Goal: Task Accomplishment & Management: Manage account settings

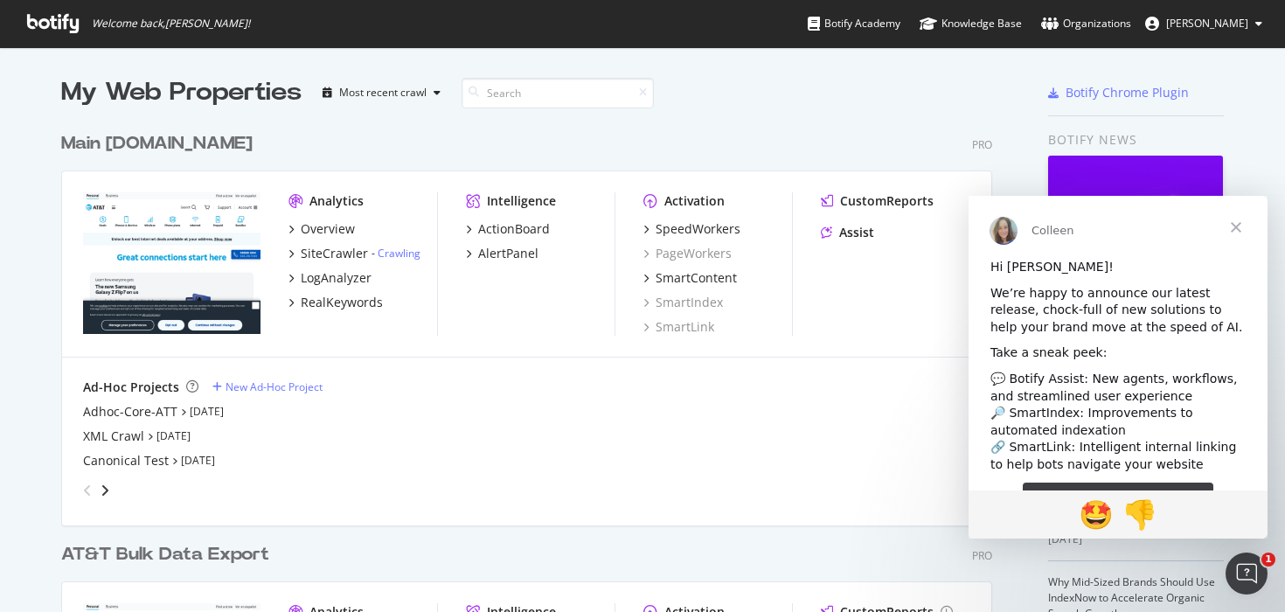
click at [1229, 222] on span "Close" at bounding box center [1235, 227] width 63 height 63
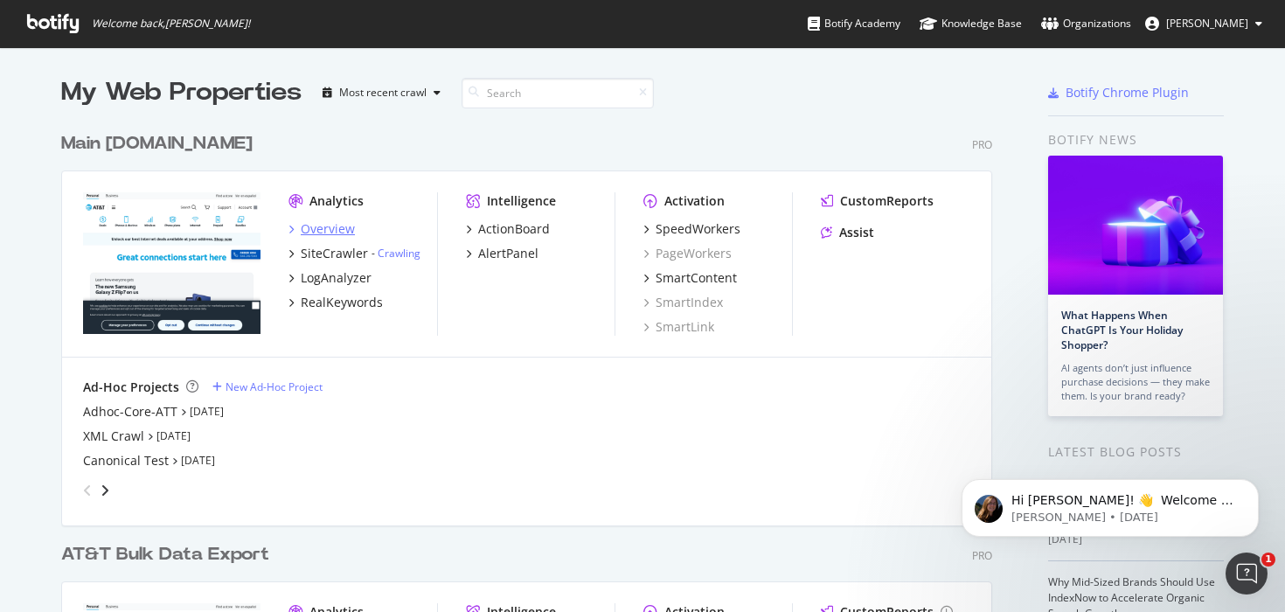
click at [347, 232] on div "Overview" at bounding box center [328, 228] width 54 height 17
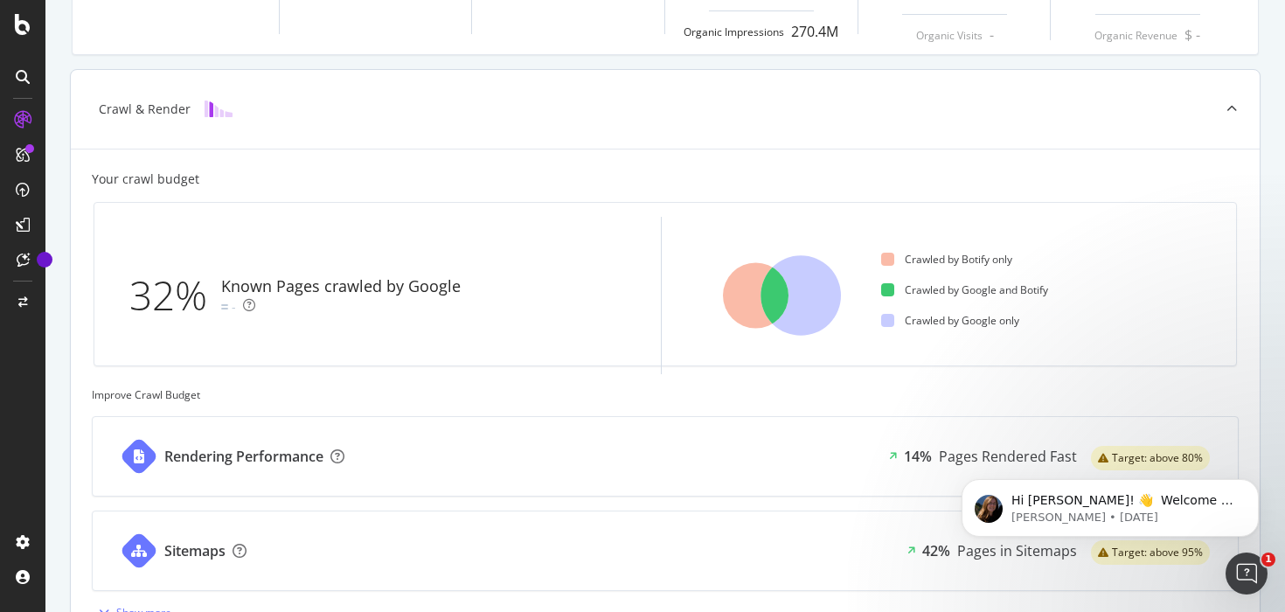
scroll to position [353, 0]
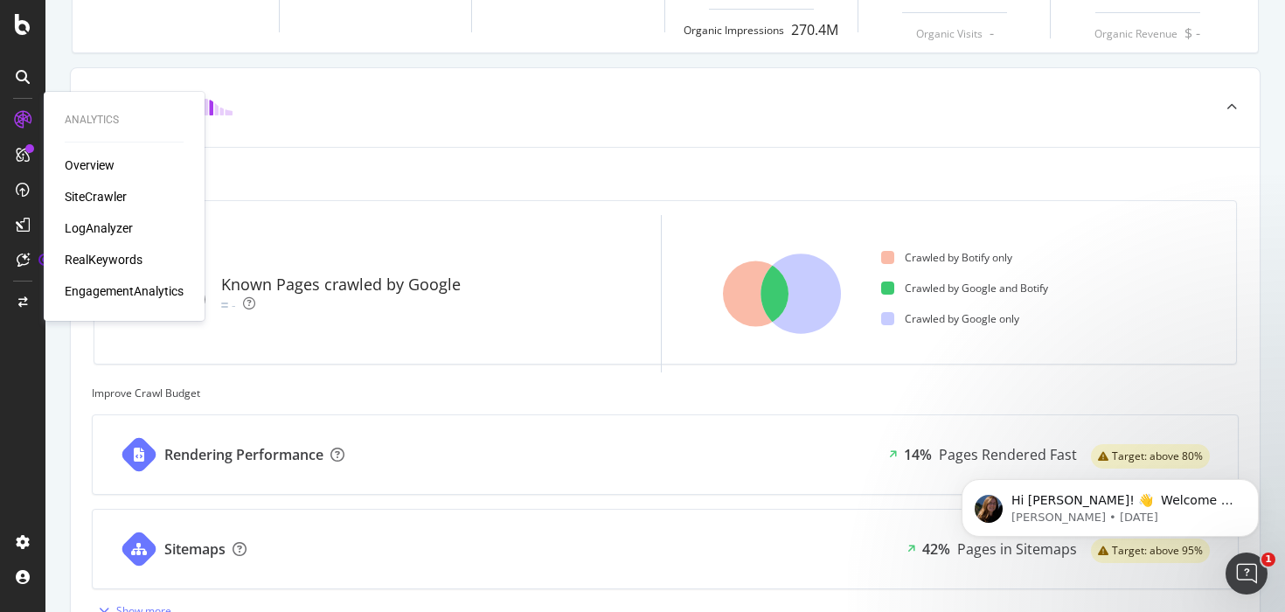
click at [107, 194] on div "SiteCrawler" at bounding box center [96, 196] width 62 height 17
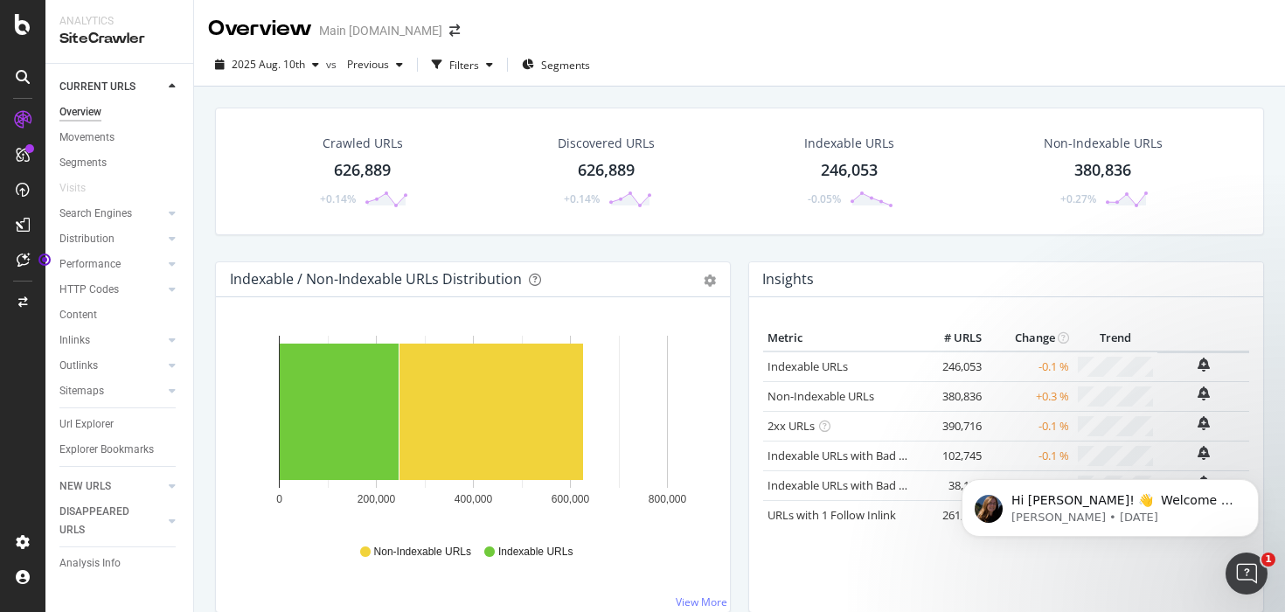
click at [16, 70] on icon at bounding box center [23, 77] width 14 height 14
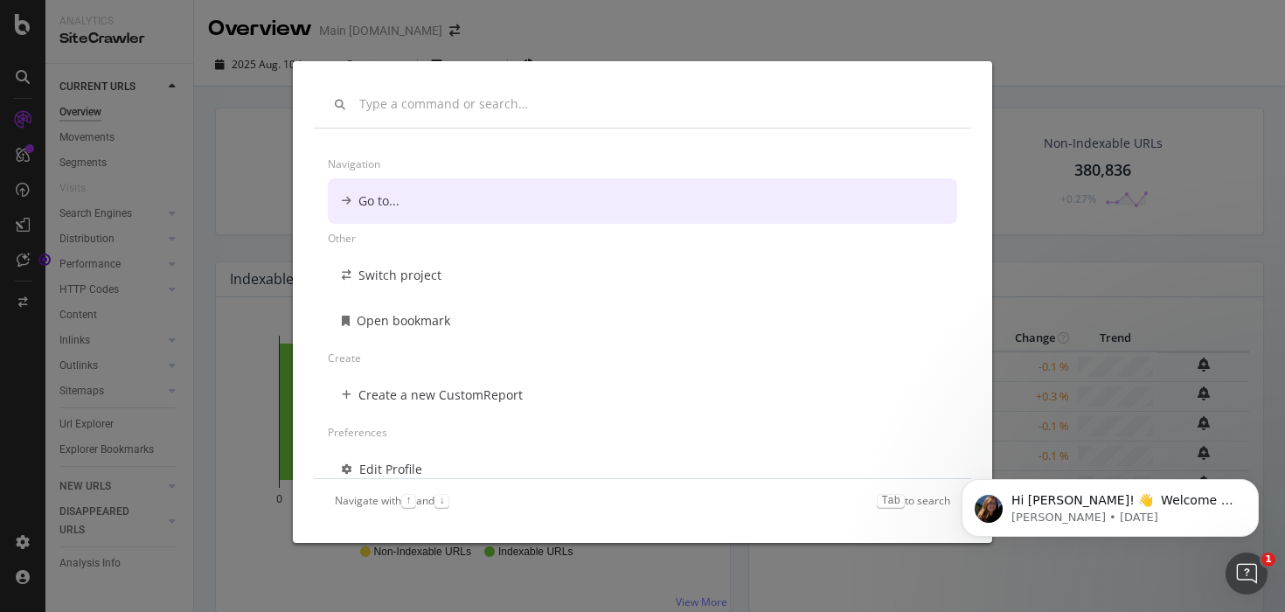
click at [17, 28] on div "Navigation Go to... Other Switch project Open bookmark Create Create a new Cust…" at bounding box center [642, 306] width 1285 height 612
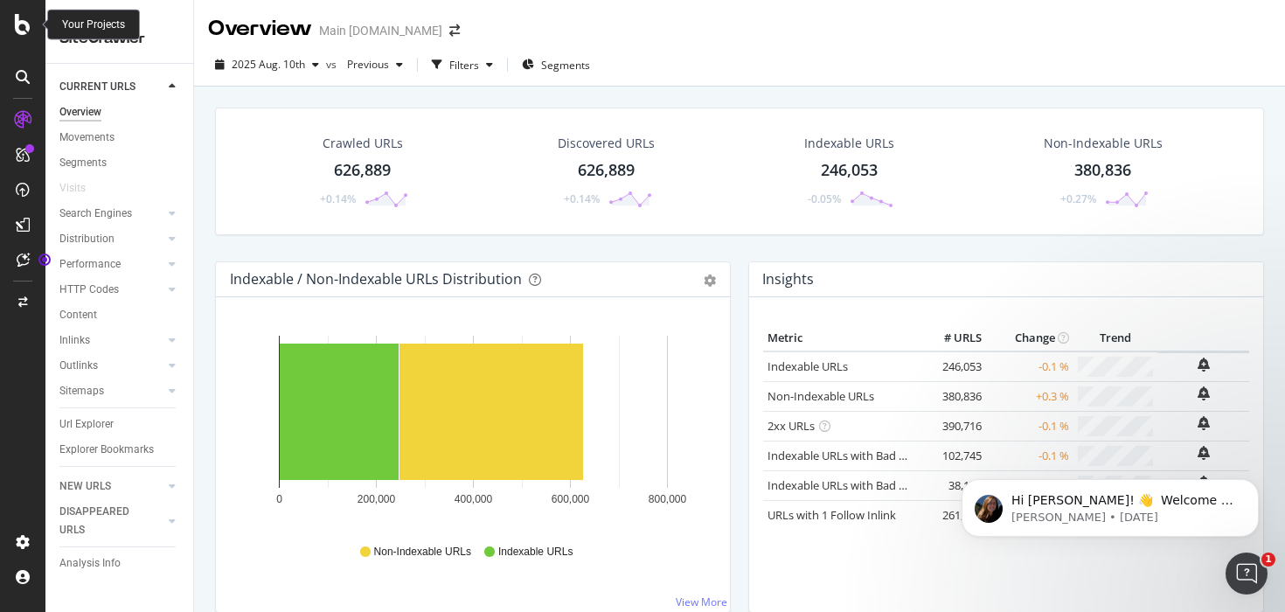
click at [18, 25] on icon at bounding box center [23, 24] width 16 height 21
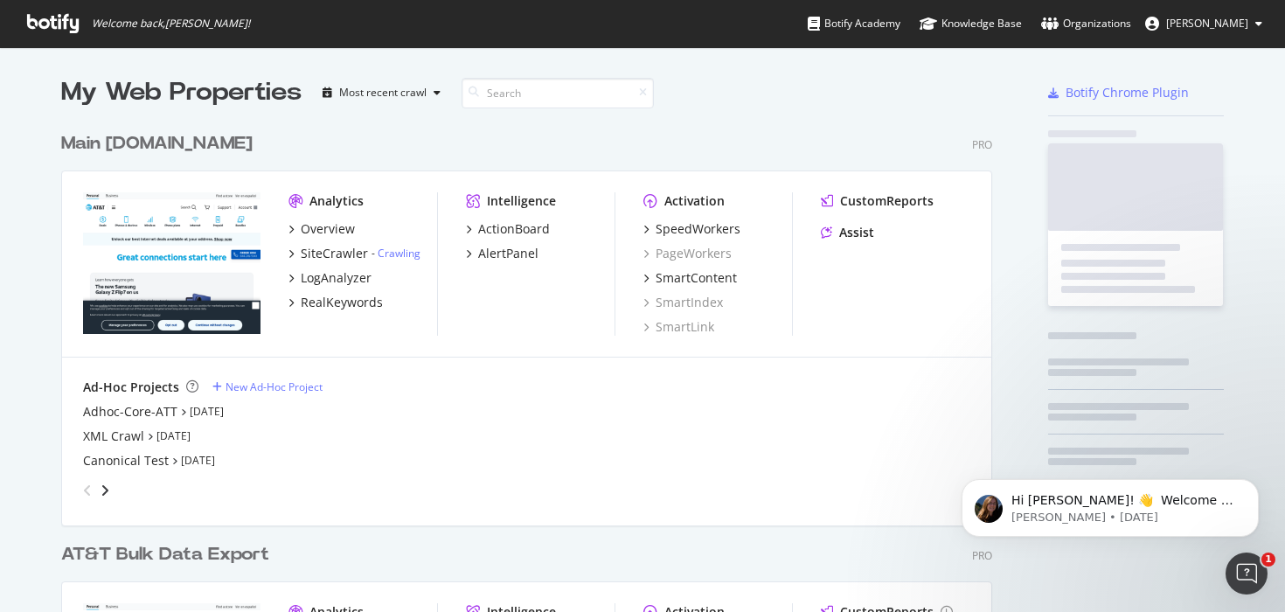
scroll to position [612, 1285]
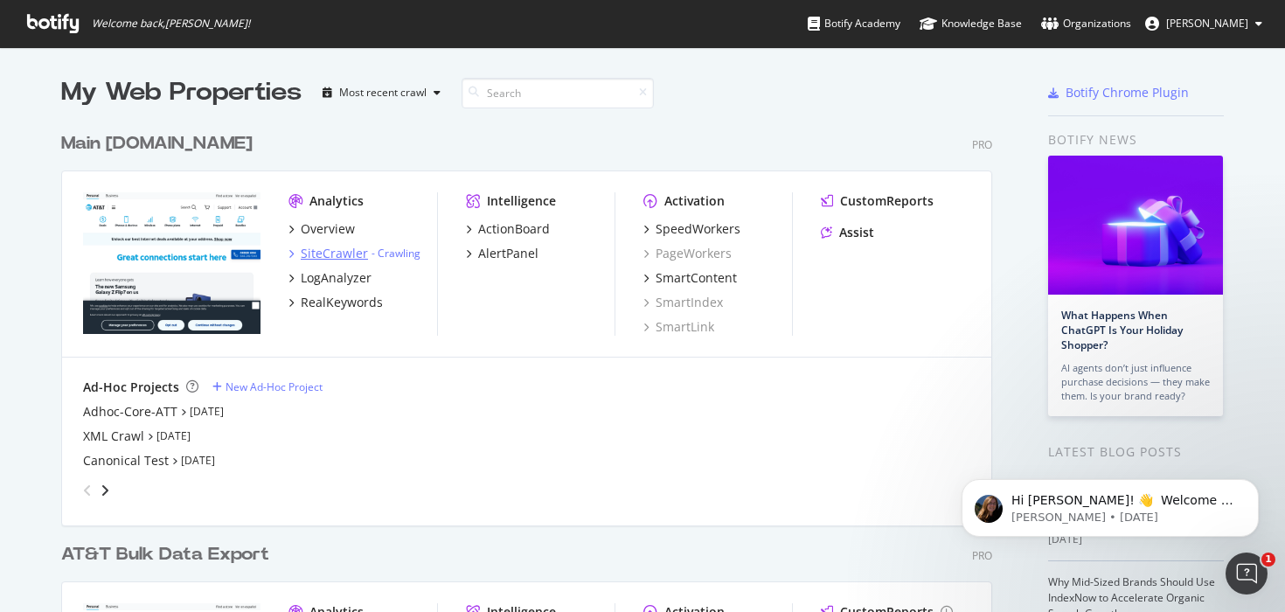
click at [333, 255] on div "SiteCrawler" at bounding box center [334, 253] width 67 height 17
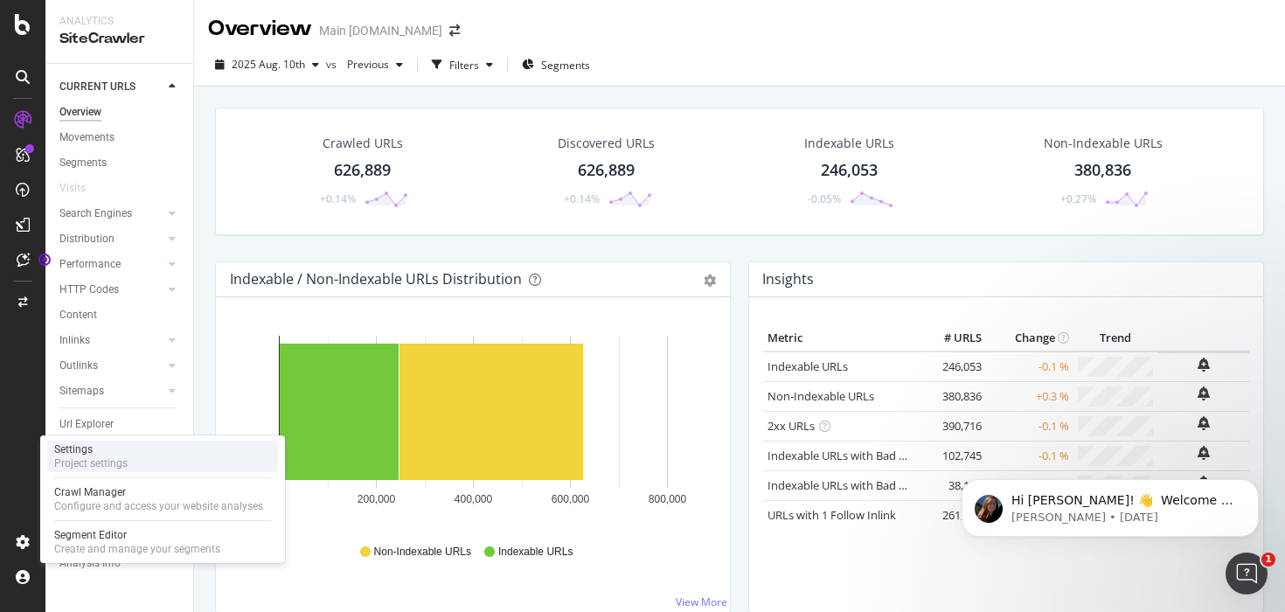
click at [126, 455] on div "Settings" at bounding box center [90, 449] width 73 height 14
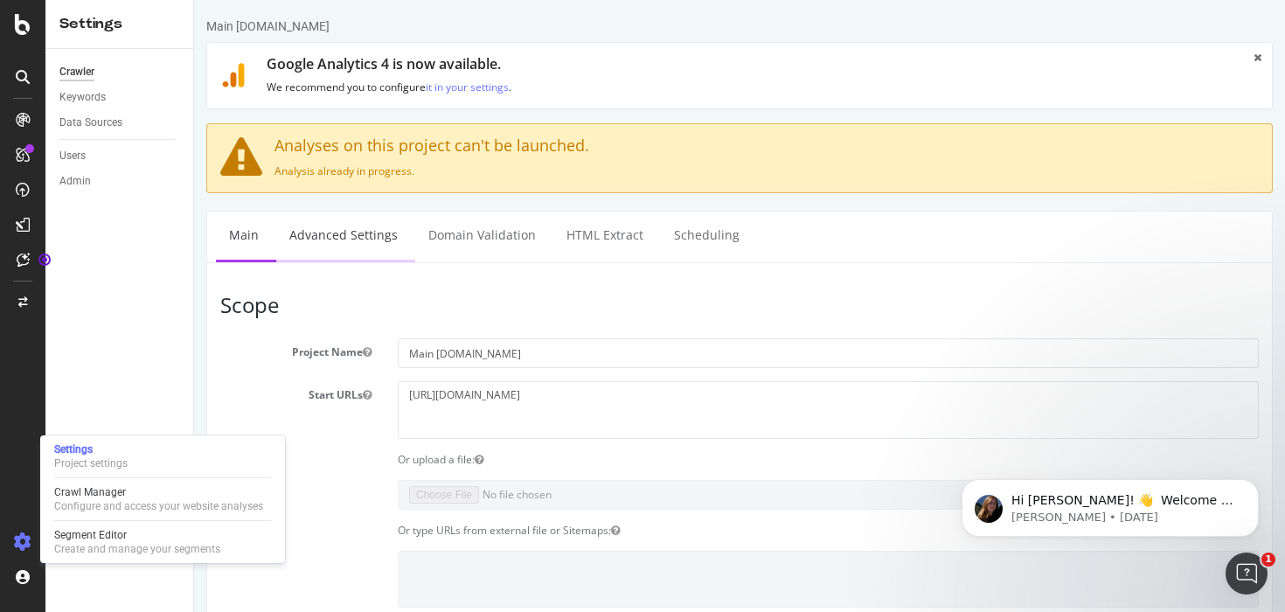
click at [345, 239] on link "Advanced Settings" at bounding box center [343, 235] width 135 height 48
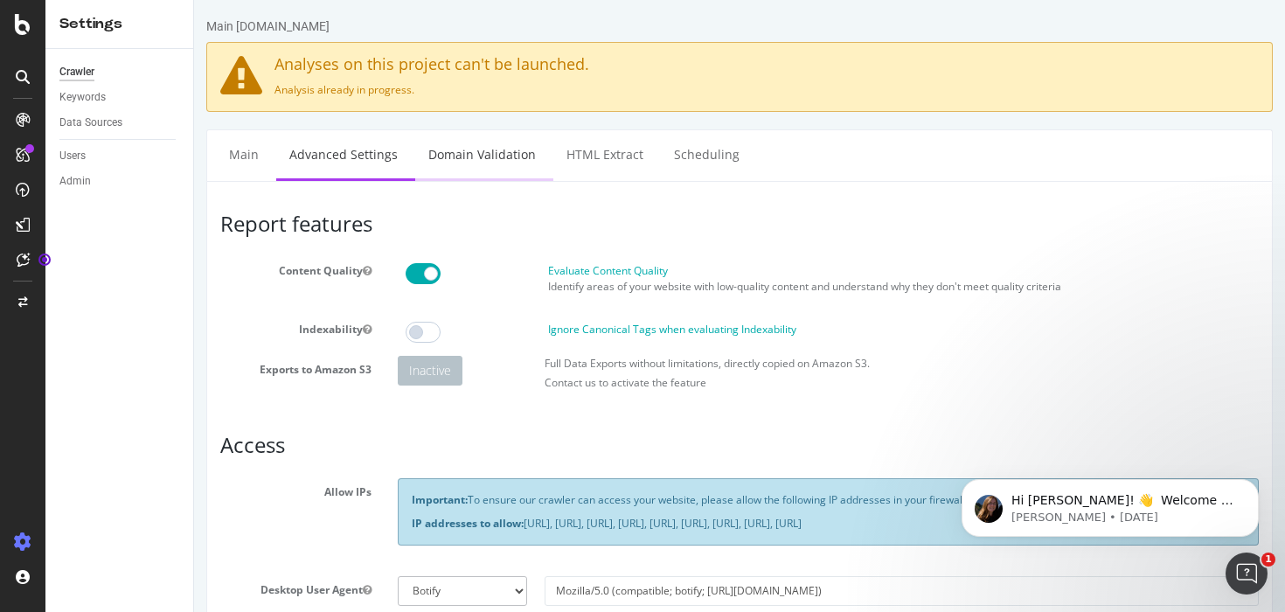
click at [495, 157] on link "Domain Validation" at bounding box center [482, 154] width 134 height 48
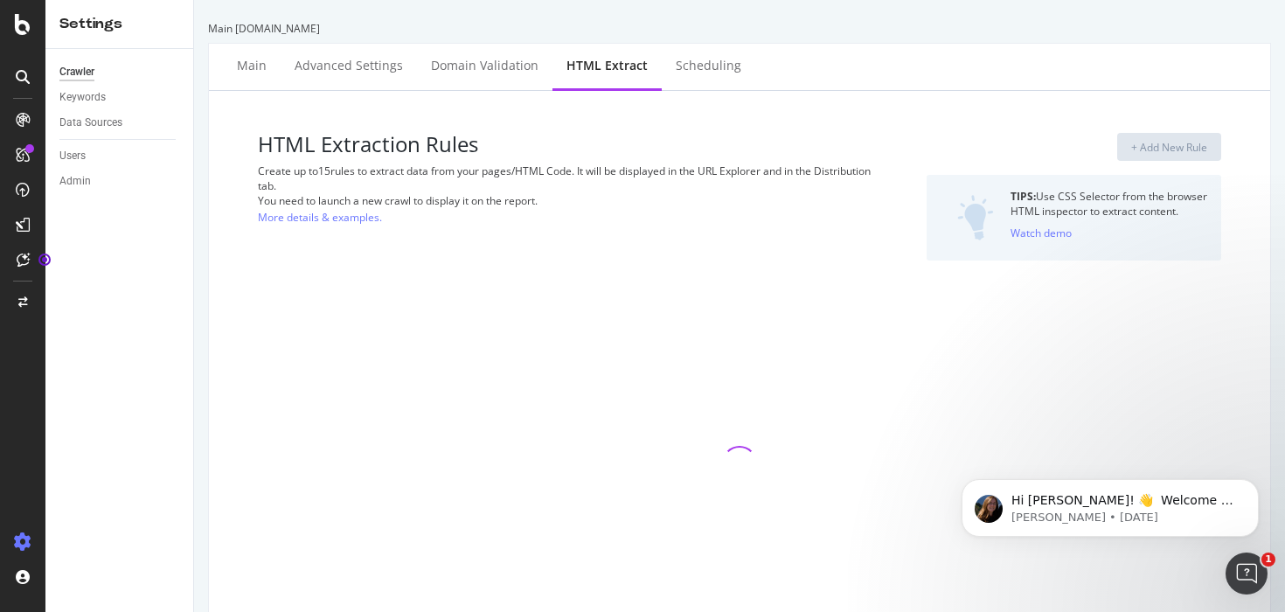
select select "list"
select select "count"
select select "exist"
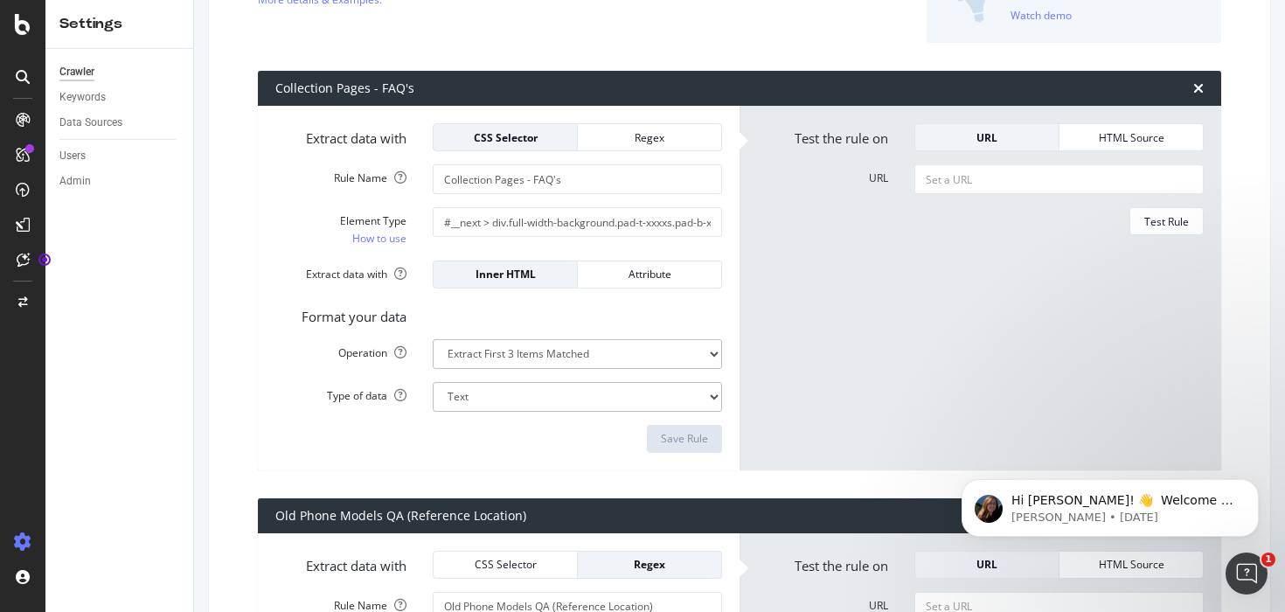
scroll to position [207, 0]
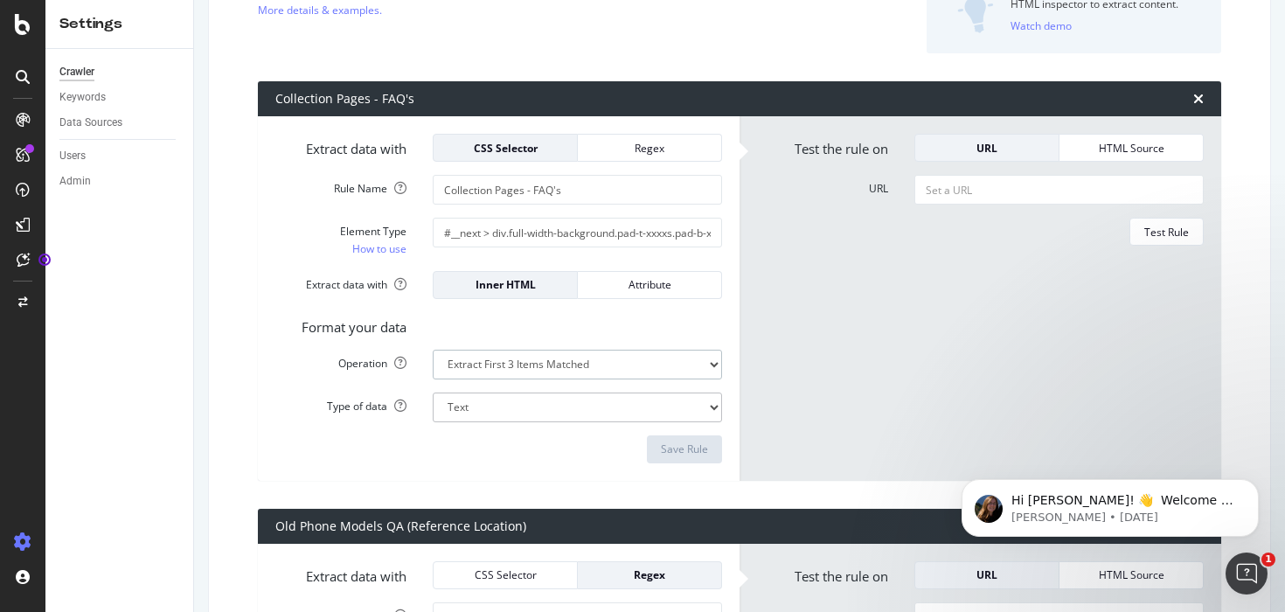
click at [523, 365] on select "Extract First Item Matched Extract First 3 Items Matched Count Number of Occure…" at bounding box center [577, 365] width 289 height 30
click at [479, 187] on input "Collection Pages - FAQ's" at bounding box center [577, 190] width 289 height 30
click at [286, 213] on form "Extract data with CSS Selector Regex Rule Name Collection Pages - FAQ's Element…" at bounding box center [498, 298] width 447 height 329
click at [620, 159] on div "Regex" at bounding box center [649, 147] width 115 height 24
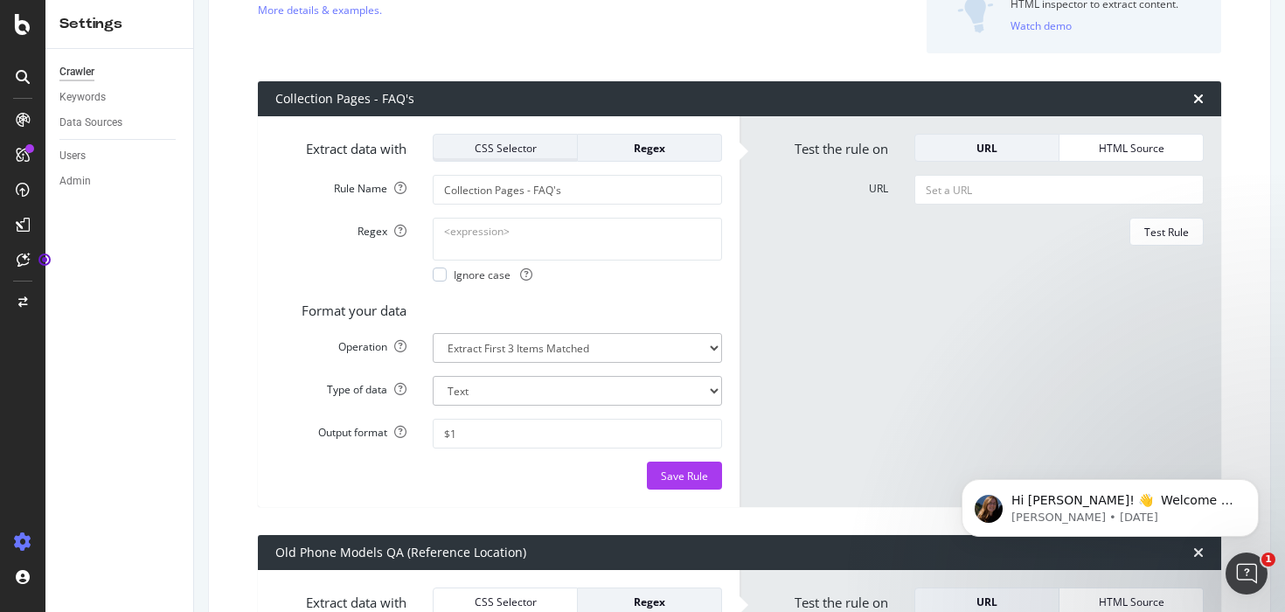
click at [510, 156] on div "CSS Selector" at bounding box center [504, 147] width 115 height 24
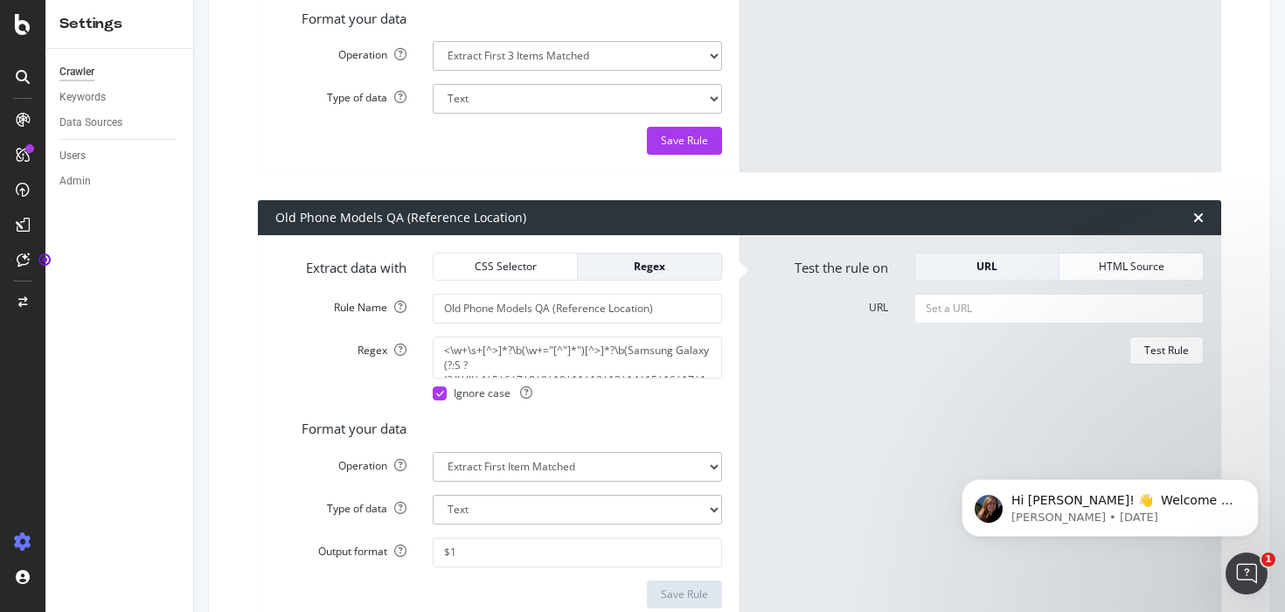
scroll to position [0, 0]
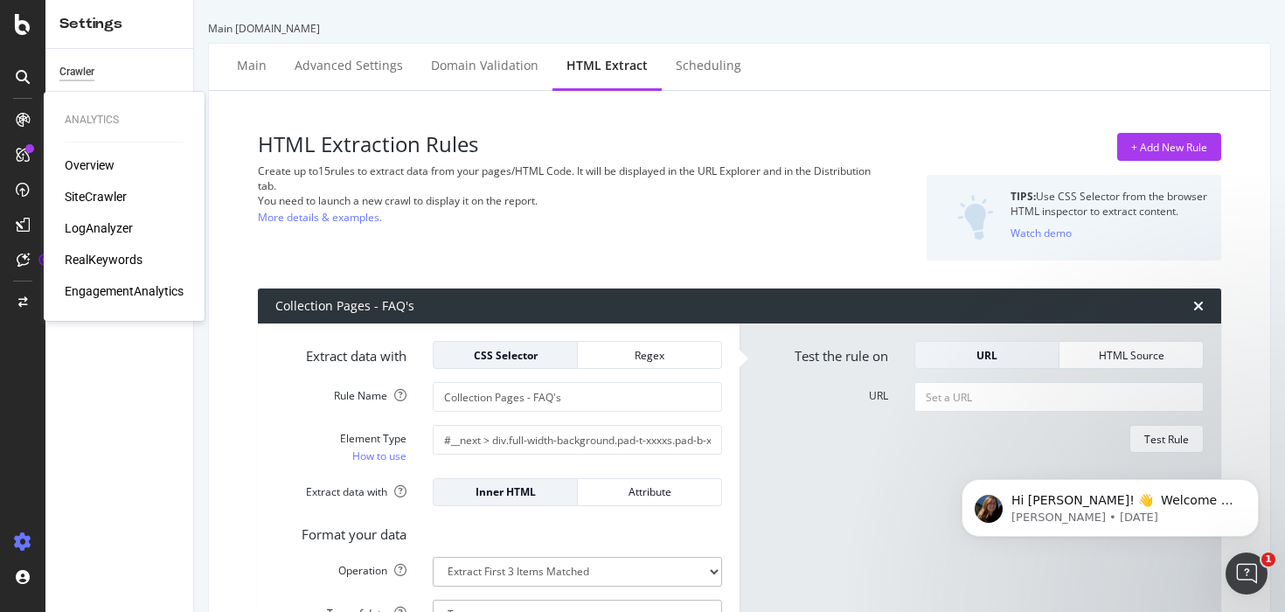
click at [97, 193] on div "SiteCrawler" at bounding box center [96, 196] width 62 height 17
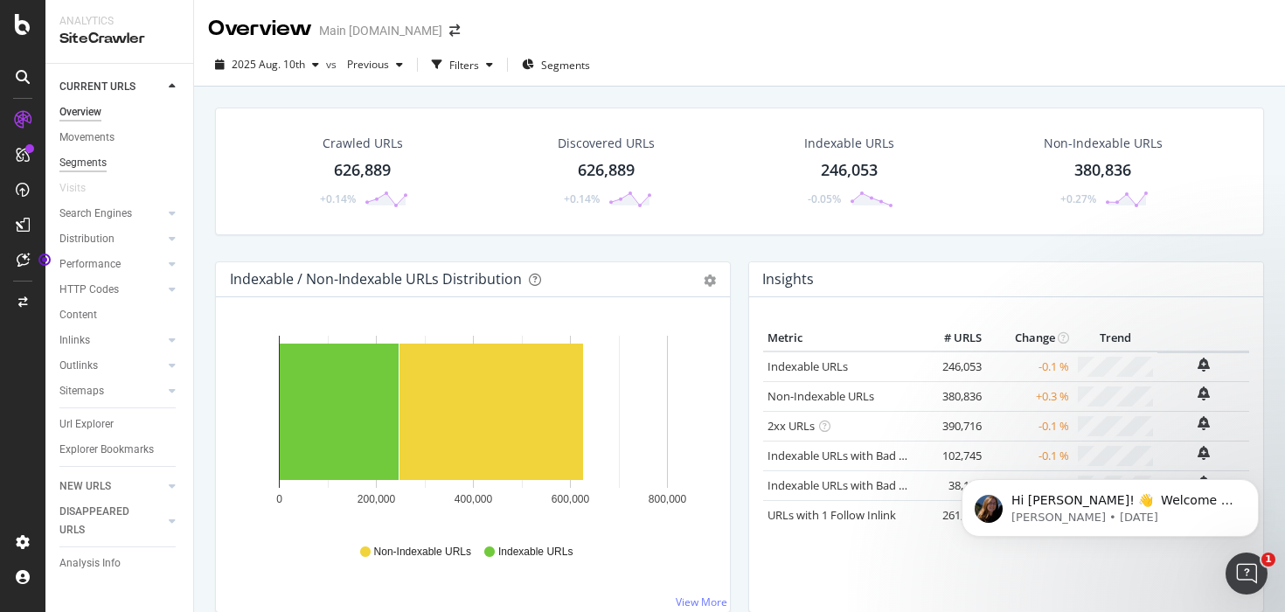
click at [95, 163] on div "Segments" at bounding box center [82, 163] width 47 height 18
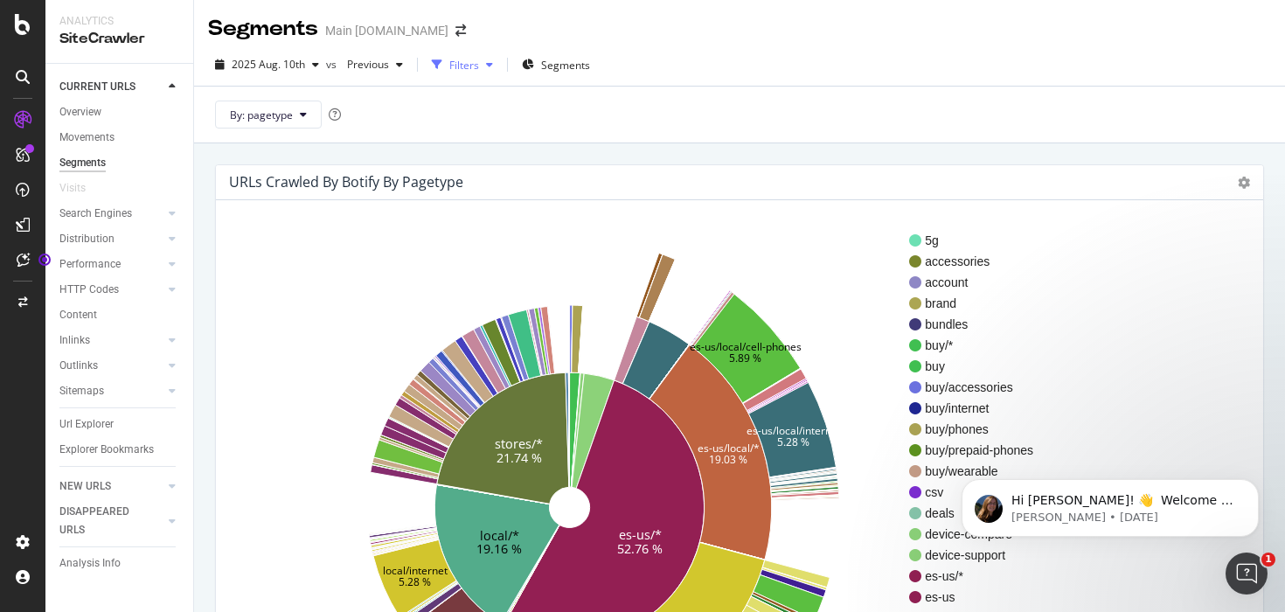
click at [463, 66] on div "Filters" at bounding box center [464, 65] width 30 height 15
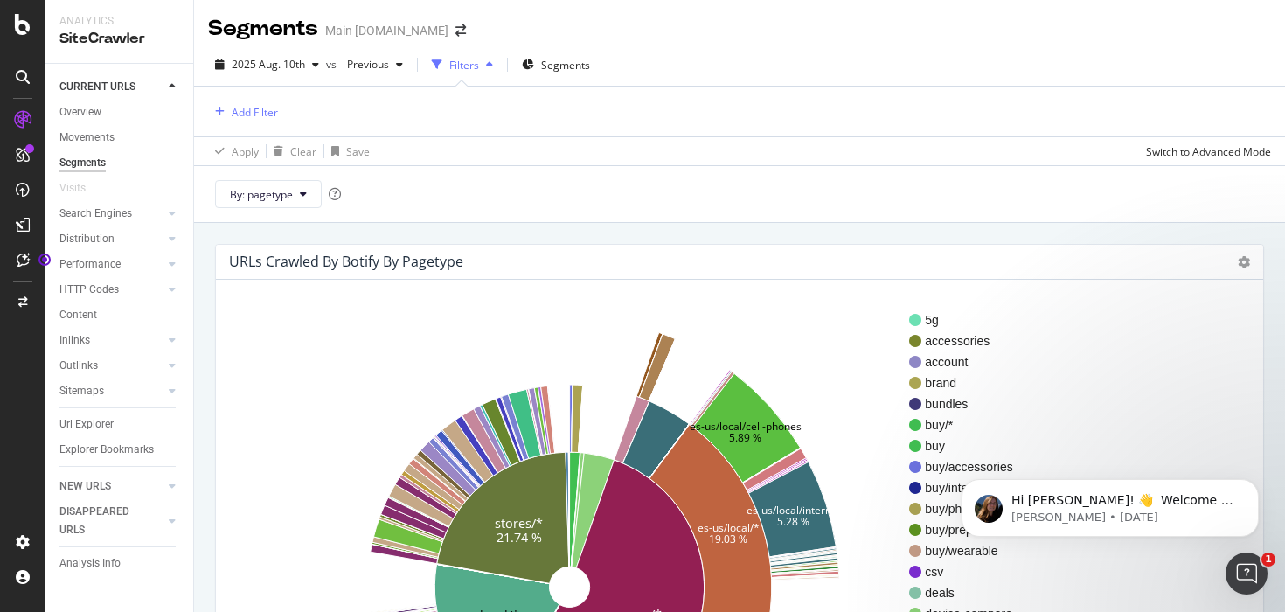
click at [463, 66] on div "Filters" at bounding box center [464, 65] width 30 height 15
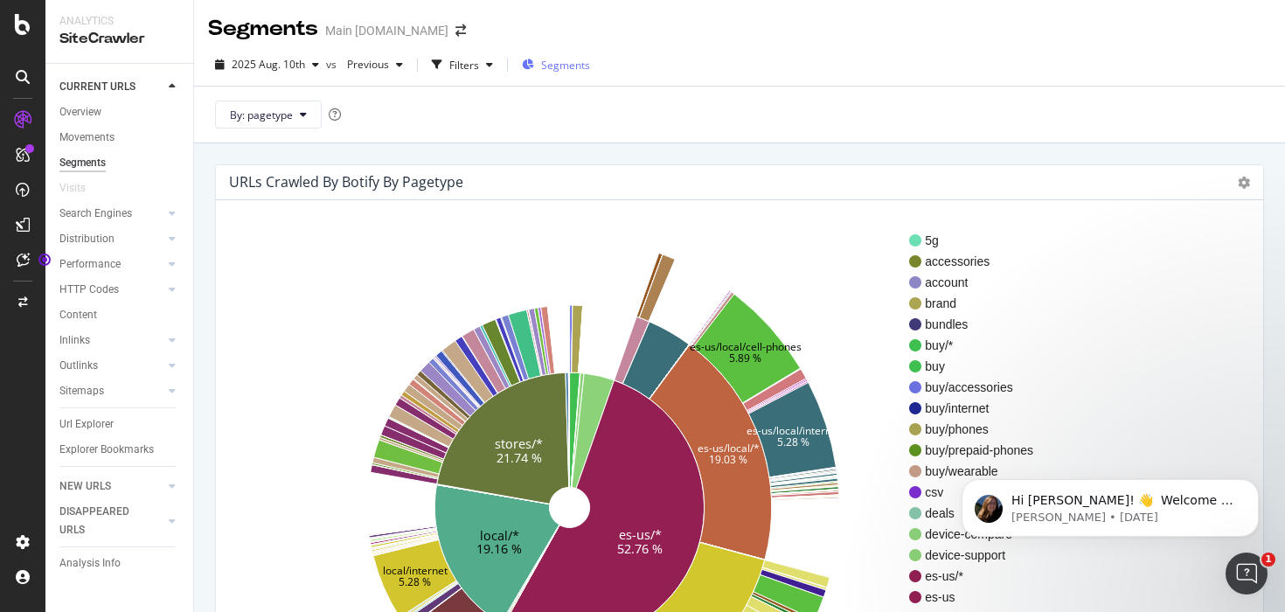
click at [558, 74] on div "Segments" at bounding box center [556, 65] width 68 height 26
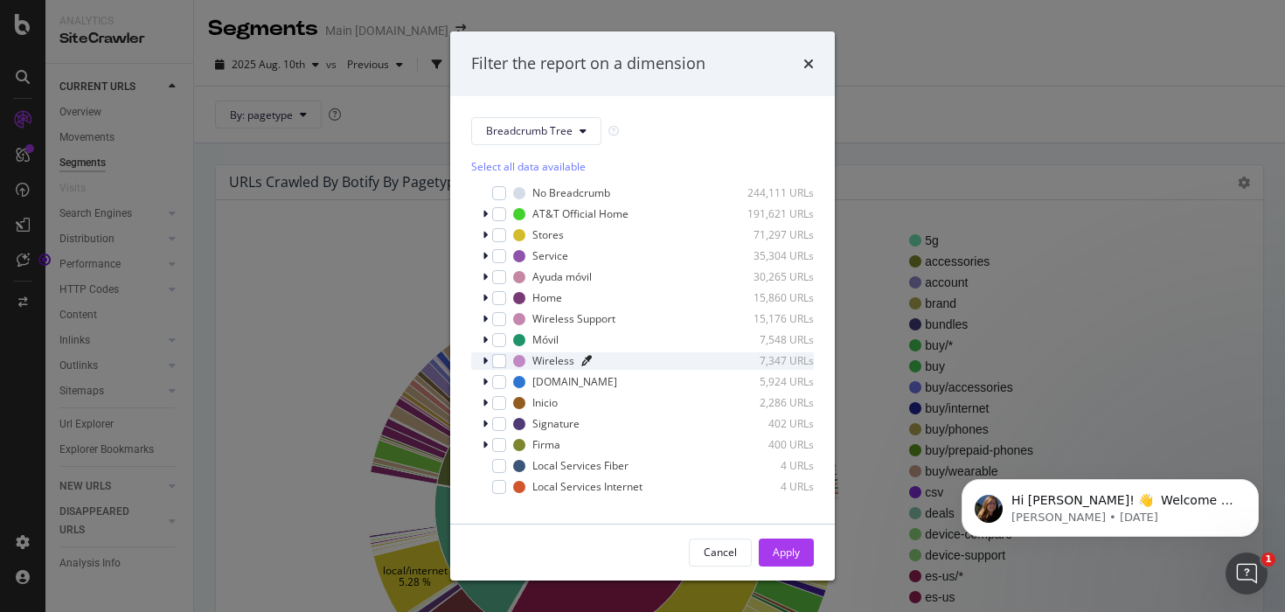
click at [584, 360] on icon "modal" at bounding box center [586, 361] width 10 height 10
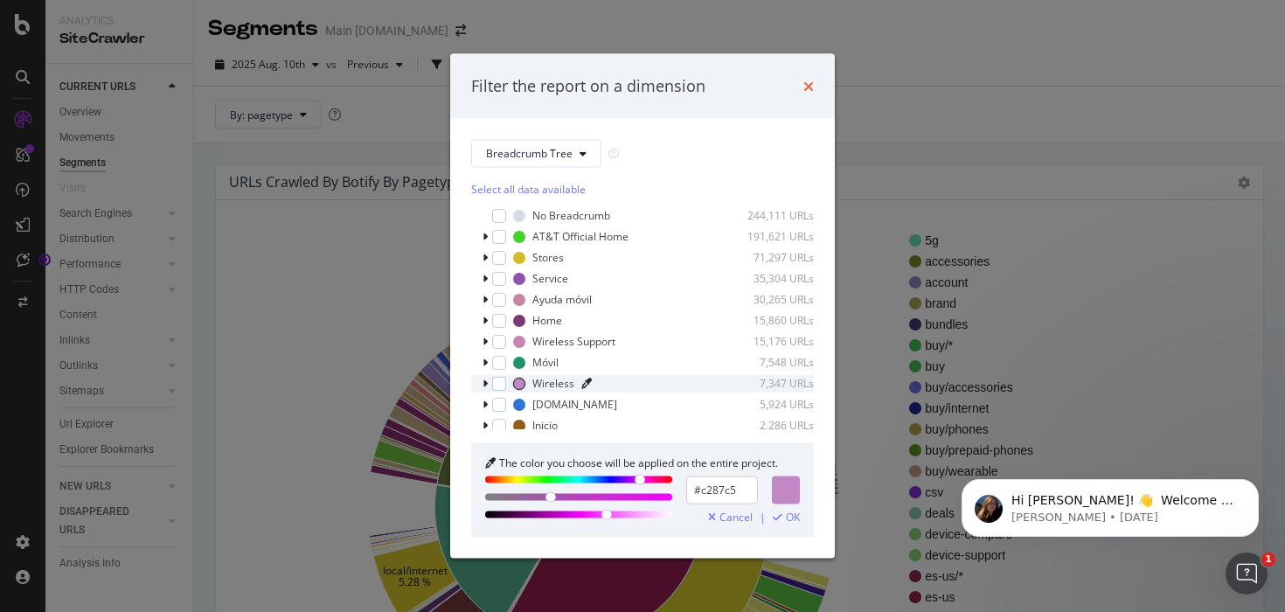
click at [808, 87] on icon "times" at bounding box center [808, 86] width 10 height 14
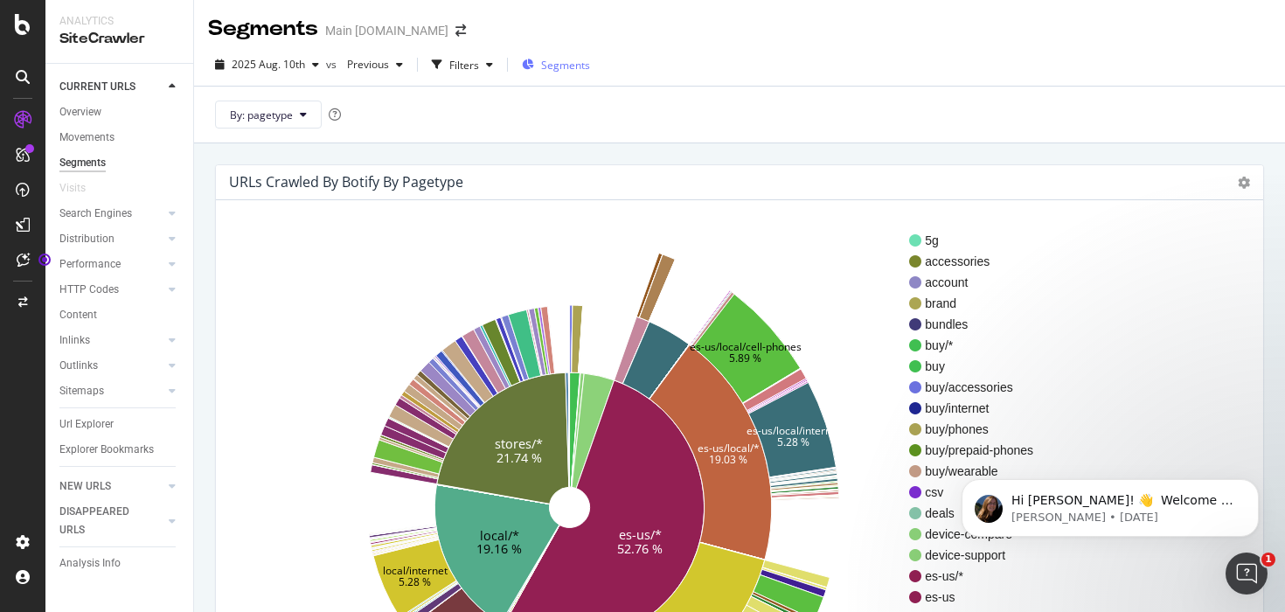
click at [554, 69] on span "Segments" at bounding box center [565, 65] width 49 height 15
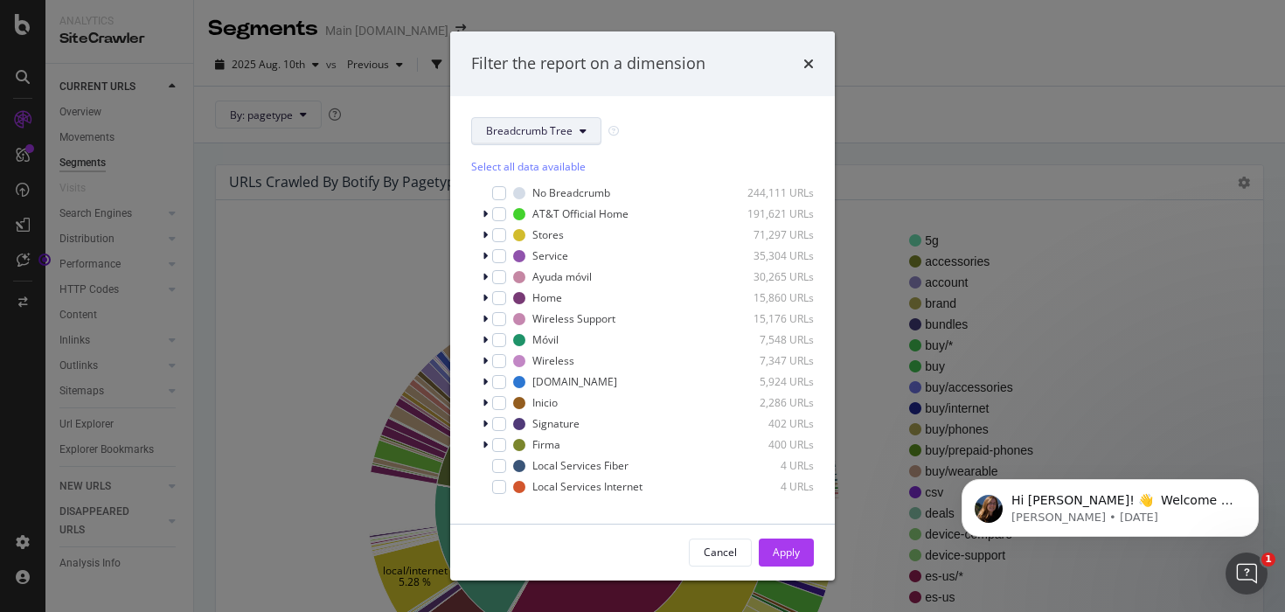
click at [552, 130] on span "Breadcrumb Tree" at bounding box center [529, 130] width 87 height 15
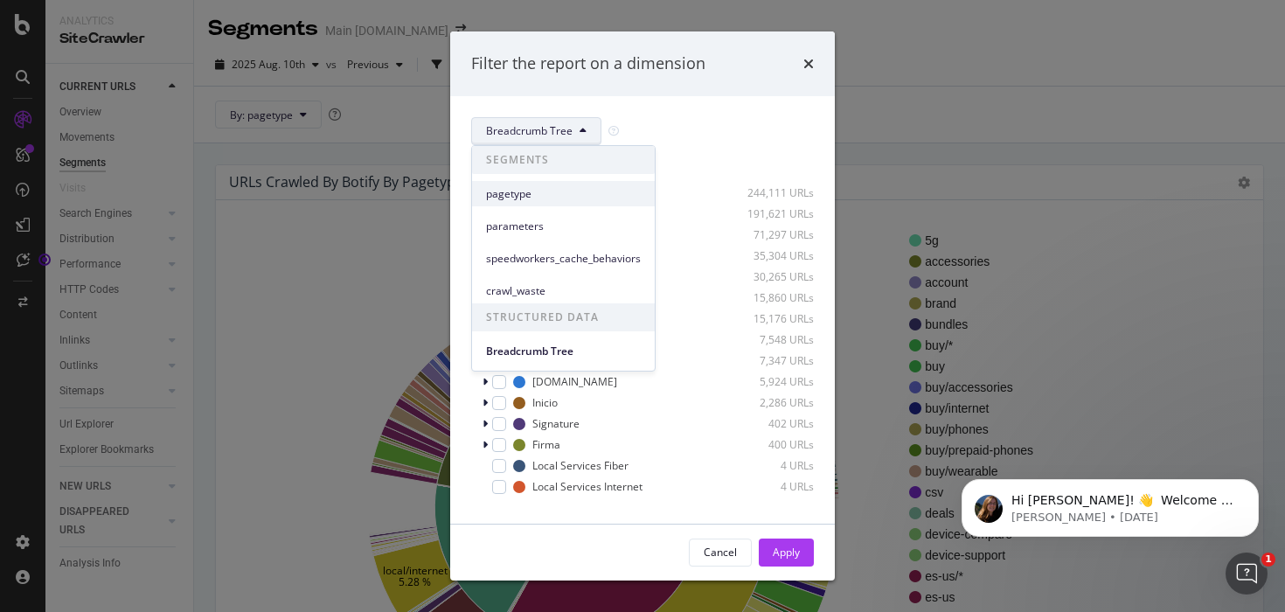
click at [537, 193] on span "pagetype" at bounding box center [563, 194] width 155 height 16
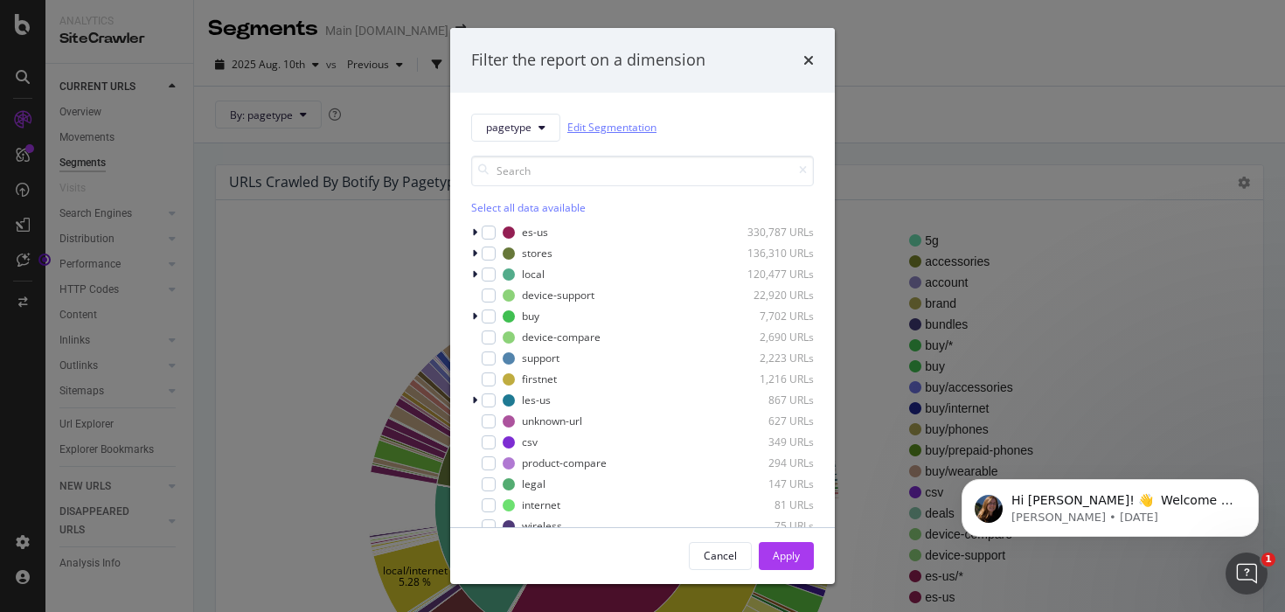
click at [597, 131] on link "Edit Segmentation" at bounding box center [611, 127] width 89 height 18
click at [807, 63] on icon "times" at bounding box center [808, 60] width 10 height 14
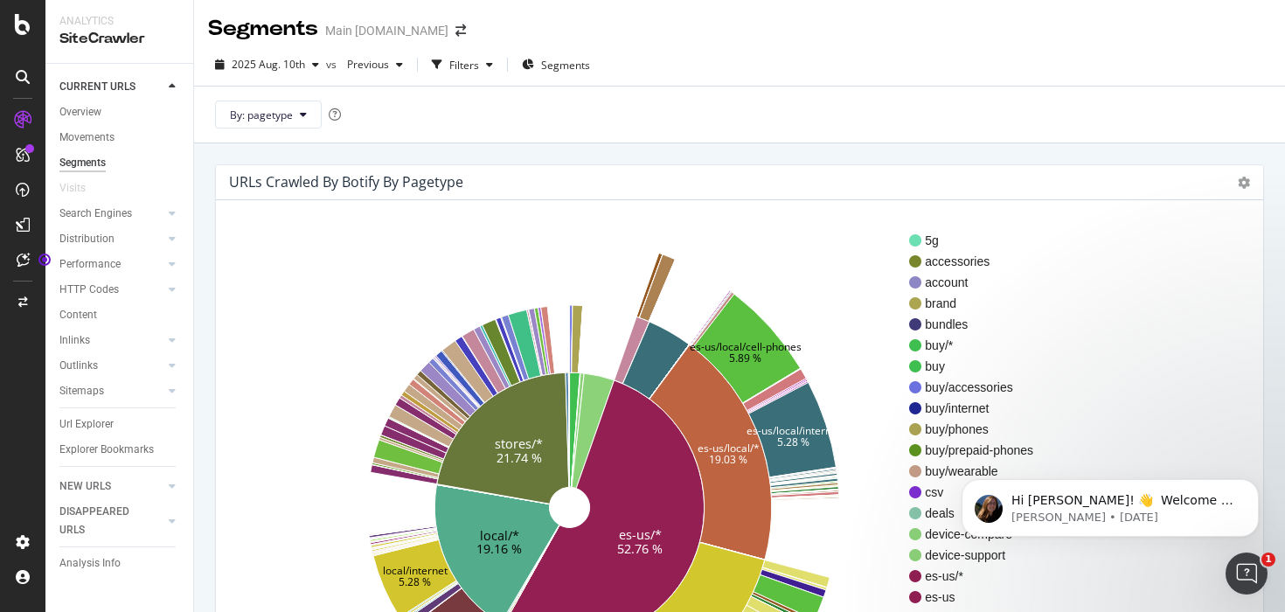
click at [23, 24] on icon at bounding box center [23, 24] width 16 height 21
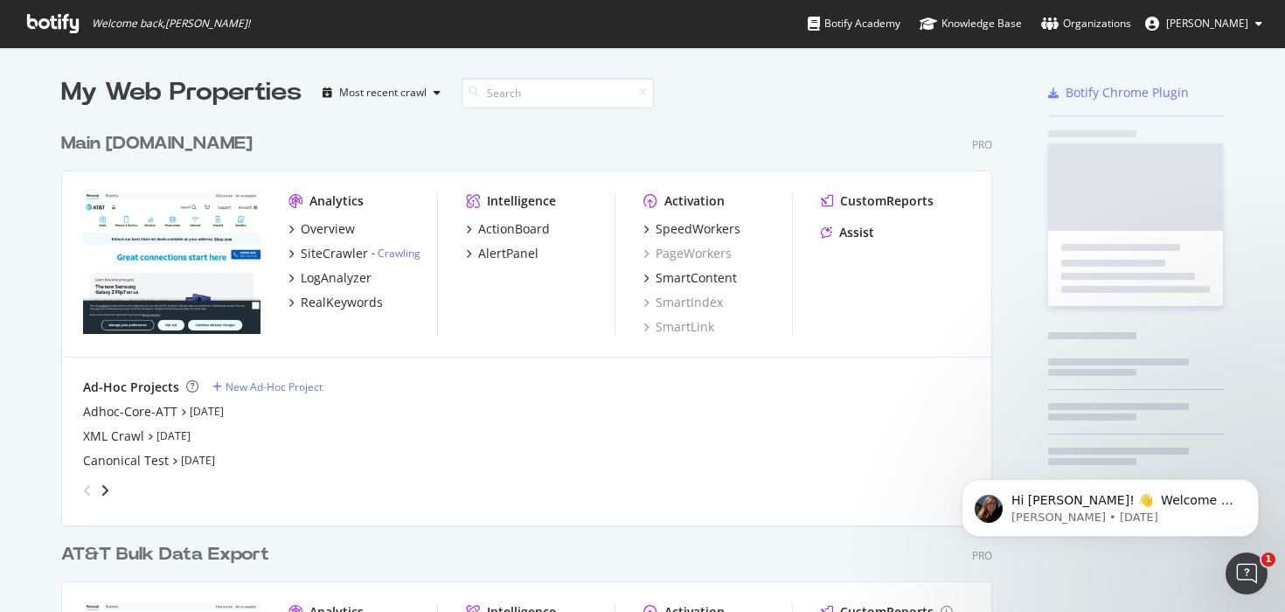
scroll to position [612, 1285]
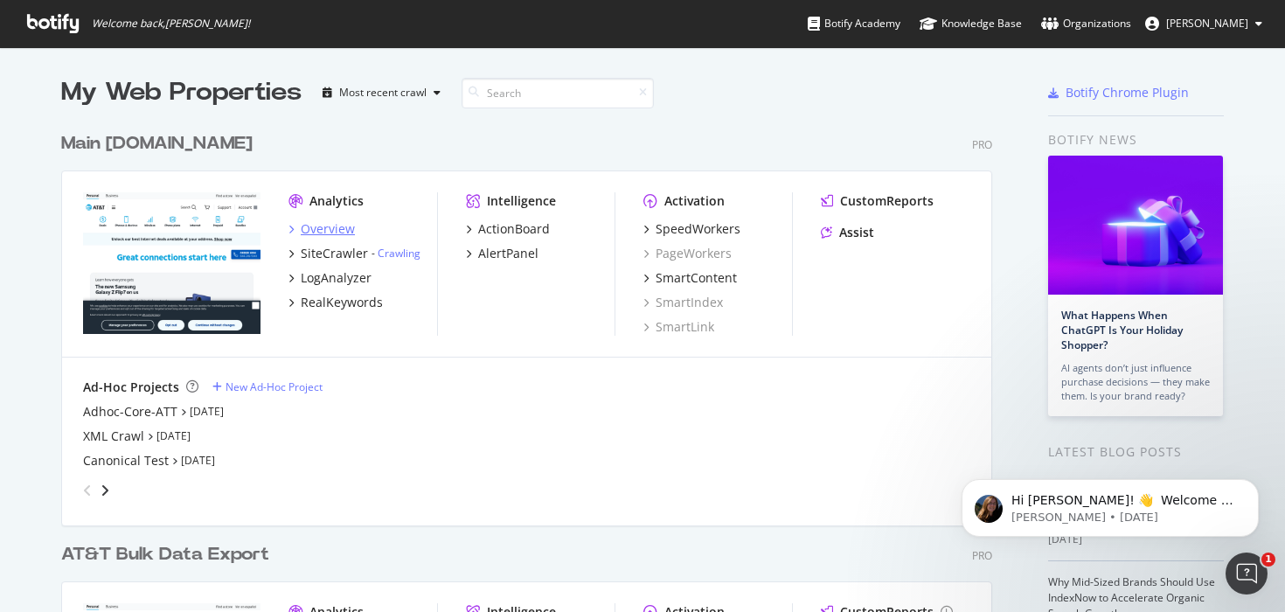
click at [334, 232] on div "Overview" at bounding box center [328, 228] width 54 height 17
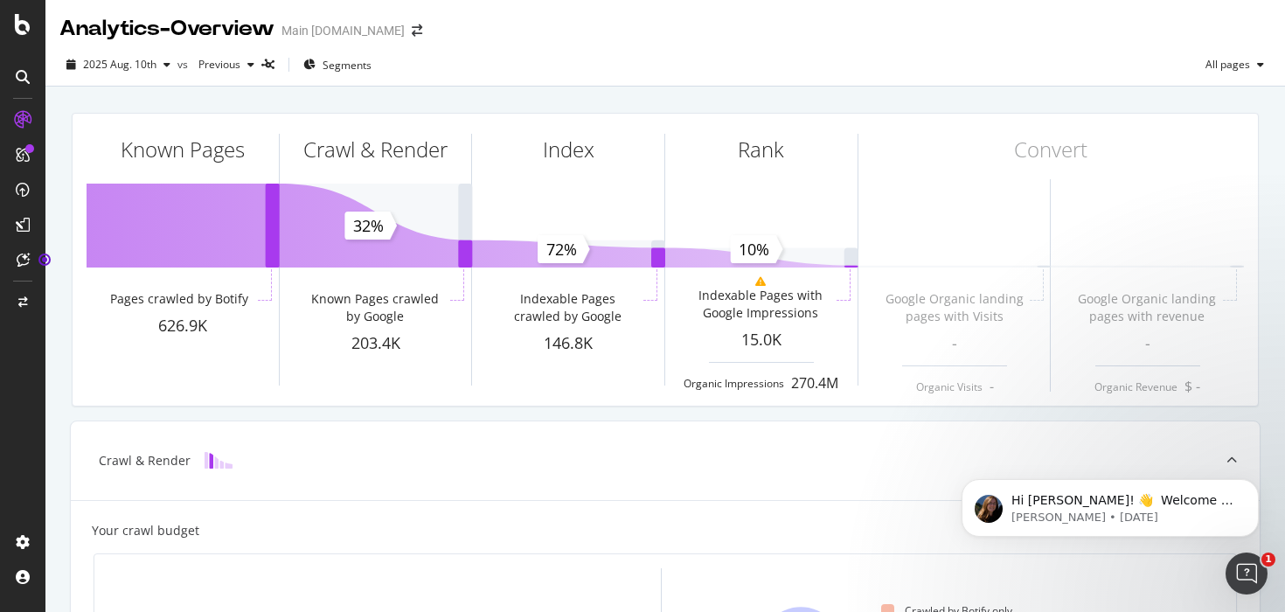
scroll to position [2, 0]
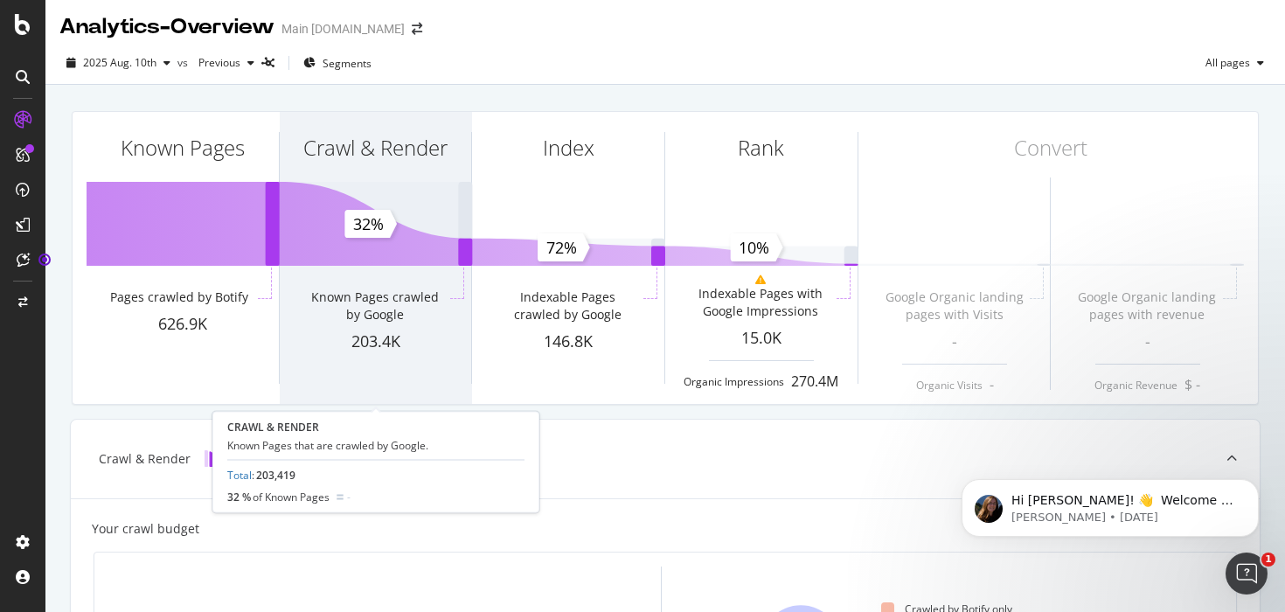
click at [329, 319] on div "Known Pages crawled by Google" at bounding box center [375, 305] width 144 height 35
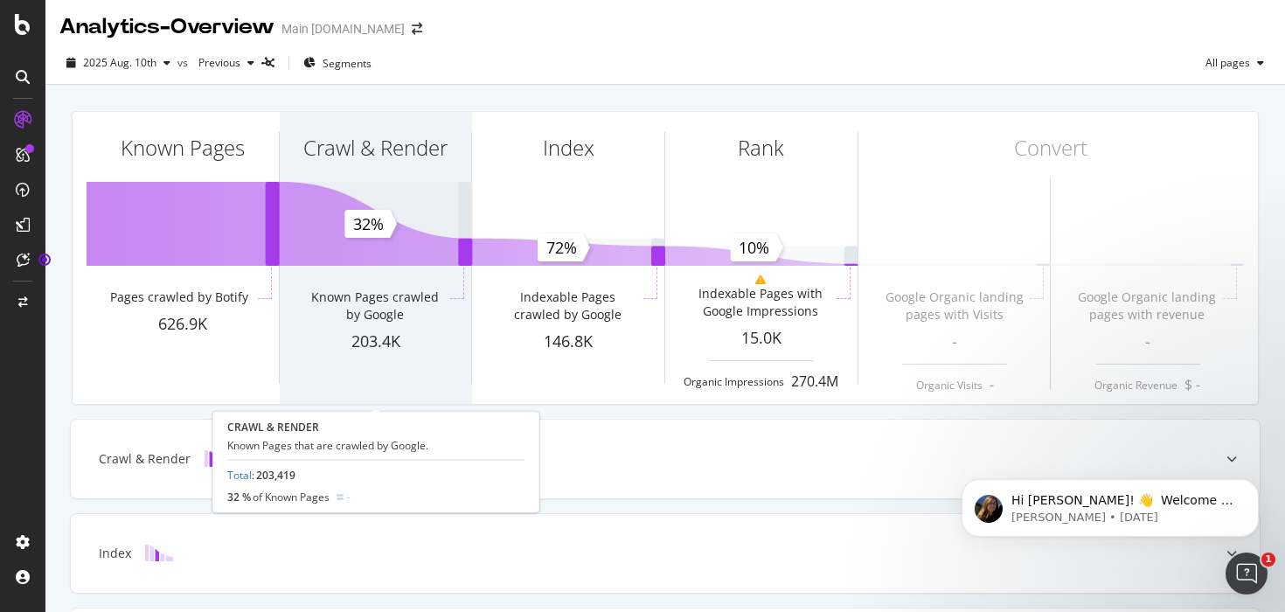
click at [368, 208] on div "Crawl & Render" at bounding box center [376, 179] width 192 height 135
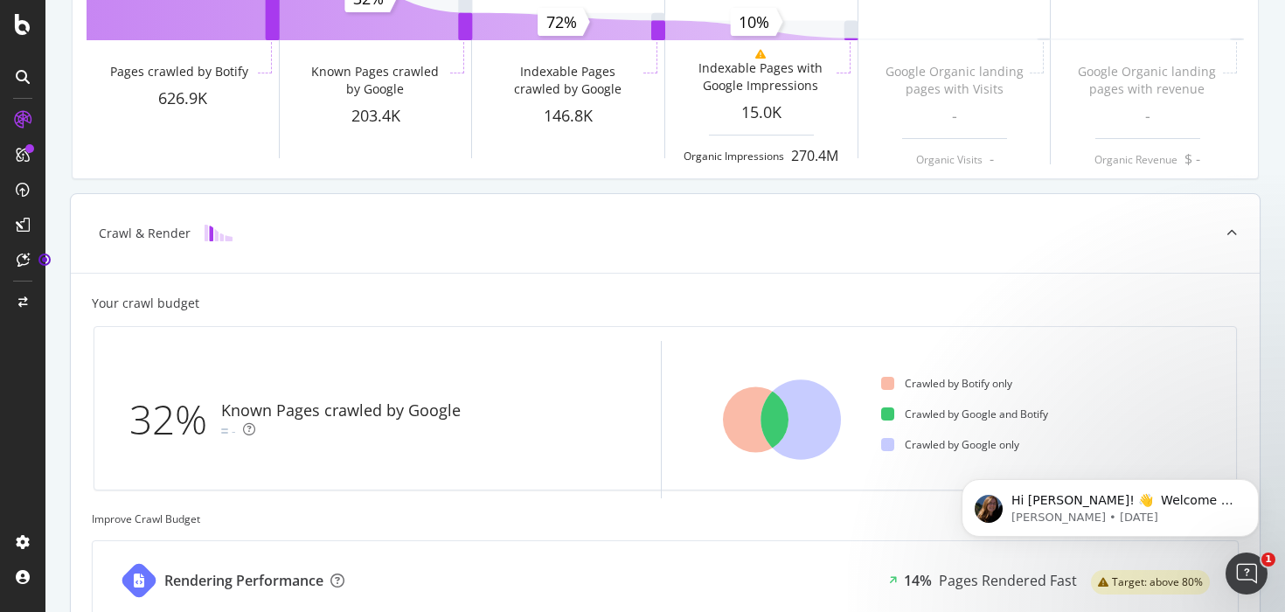
scroll to position [0, 0]
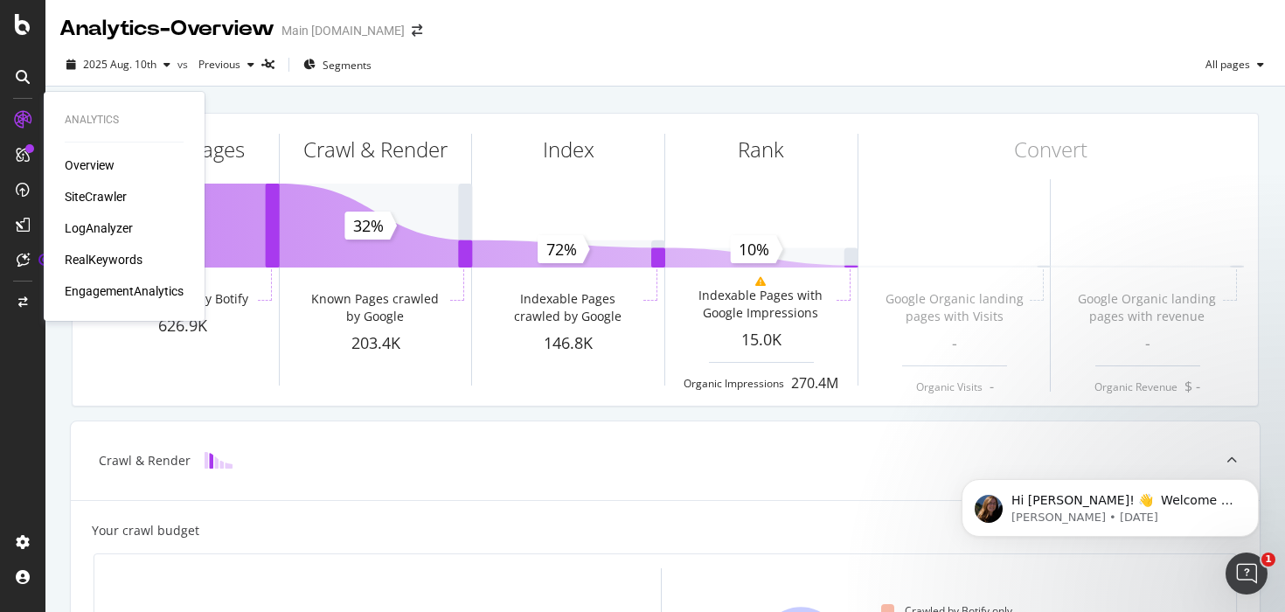
click at [94, 190] on div "SiteCrawler" at bounding box center [96, 196] width 62 height 17
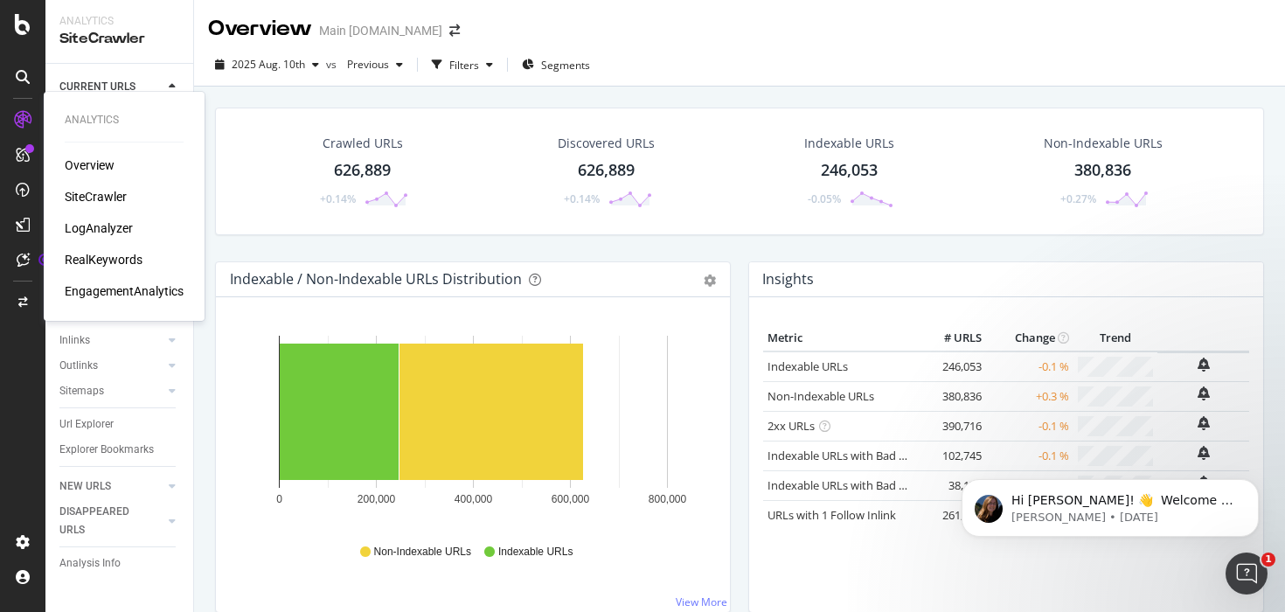
click at [94, 163] on div "Overview" at bounding box center [90, 164] width 50 height 17
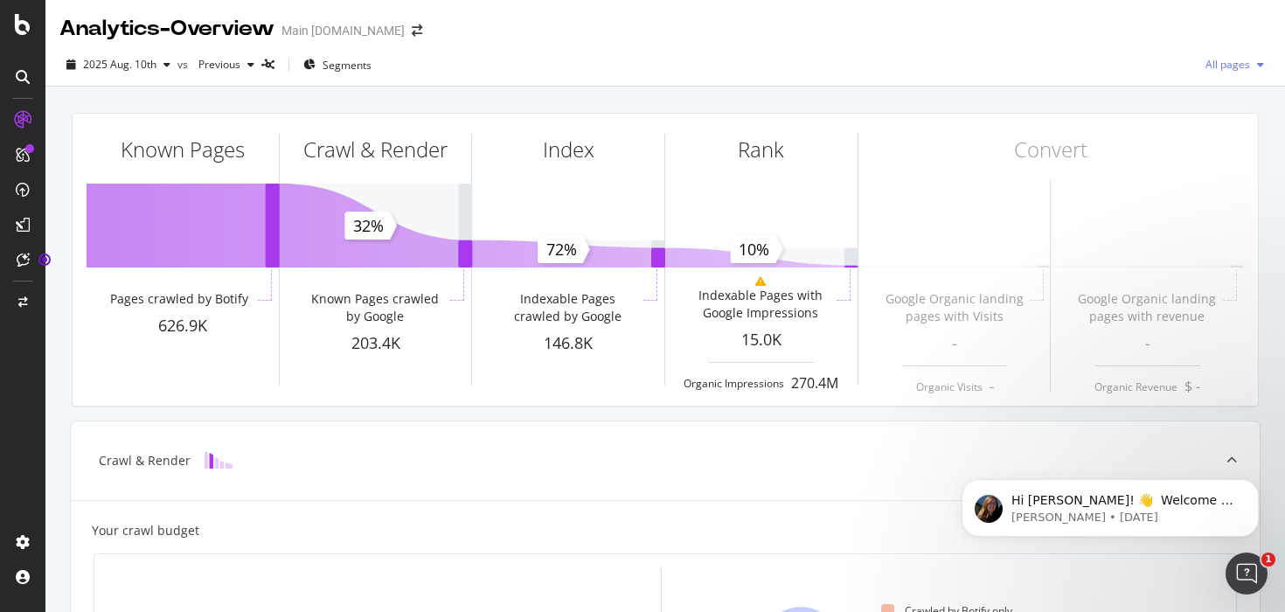
click at [1244, 65] on span "All pages" at bounding box center [1224, 64] width 52 height 15
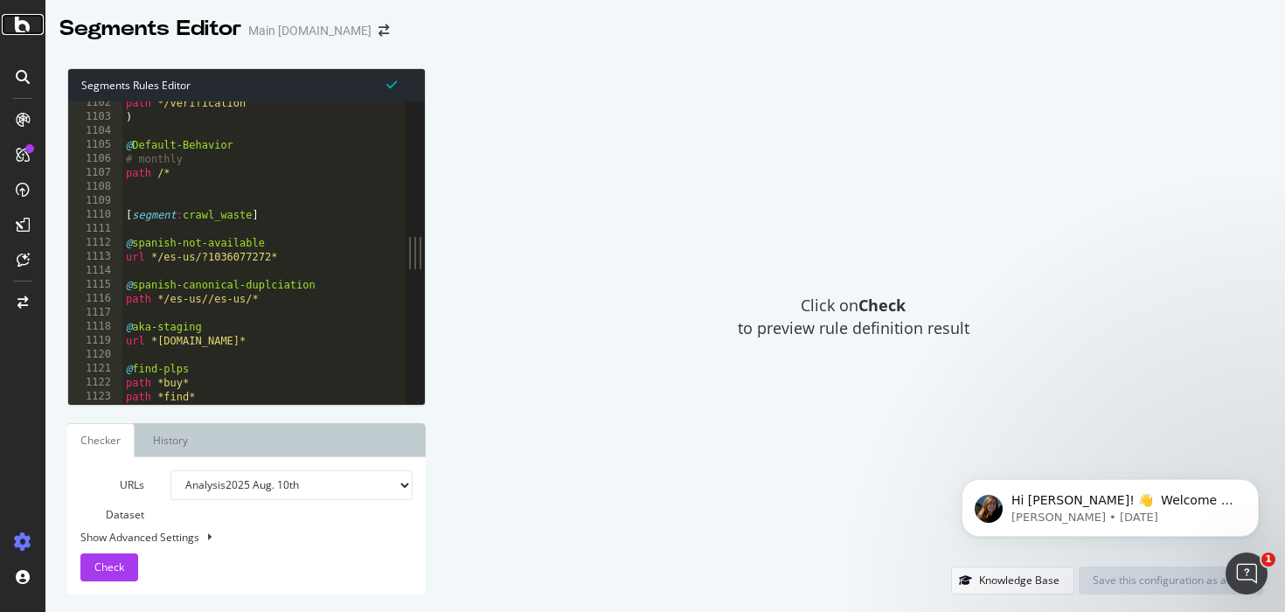
click at [26, 31] on icon at bounding box center [23, 24] width 16 height 21
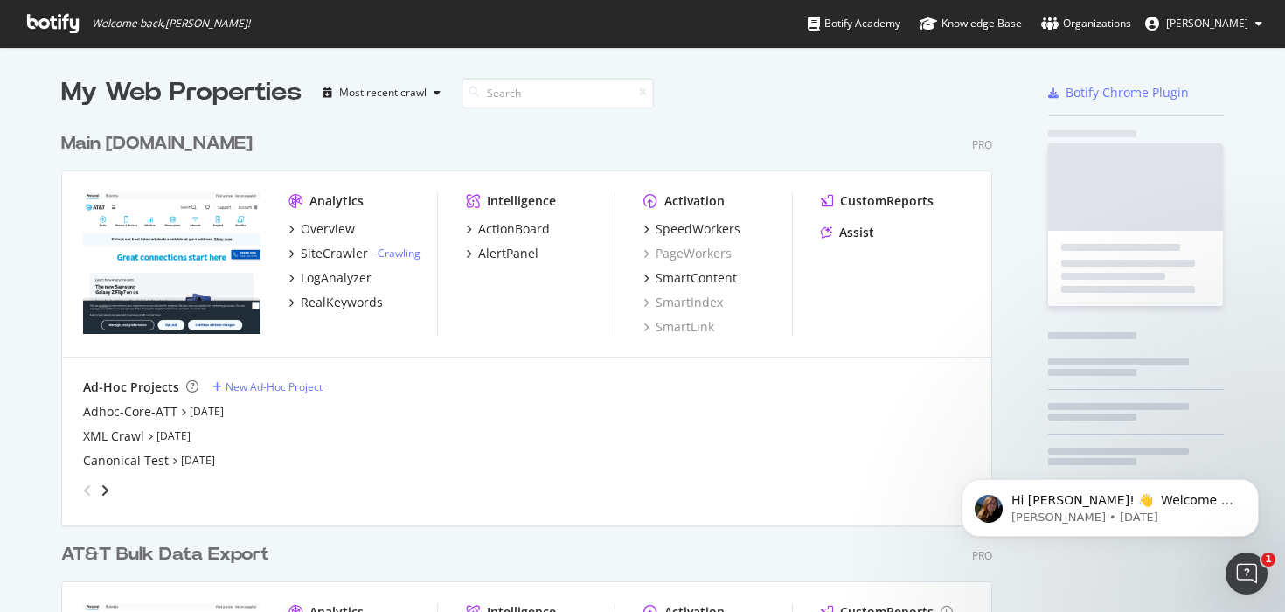
scroll to position [612, 1285]
